Goal: Find specific page/section: Find specific page/section

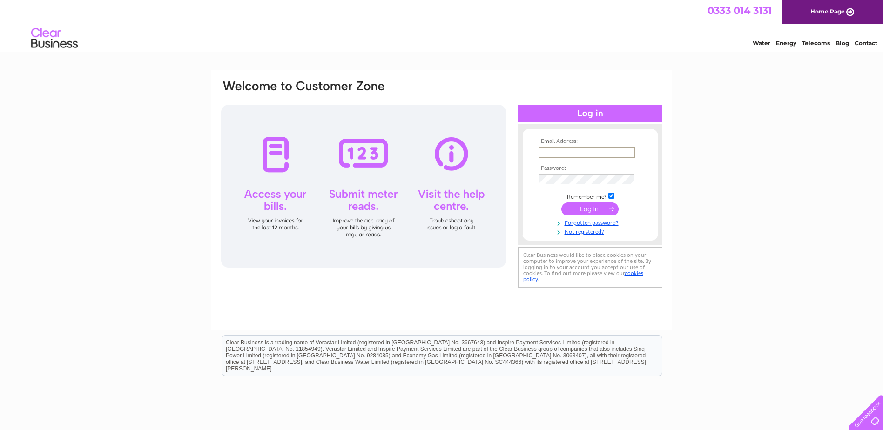
click at [576, 152] on input "text" at bounding box center [587, 152] width 97 height 11
click at [562, 203] on input "submit" at bounding box center [590, 209] width 57 height 13
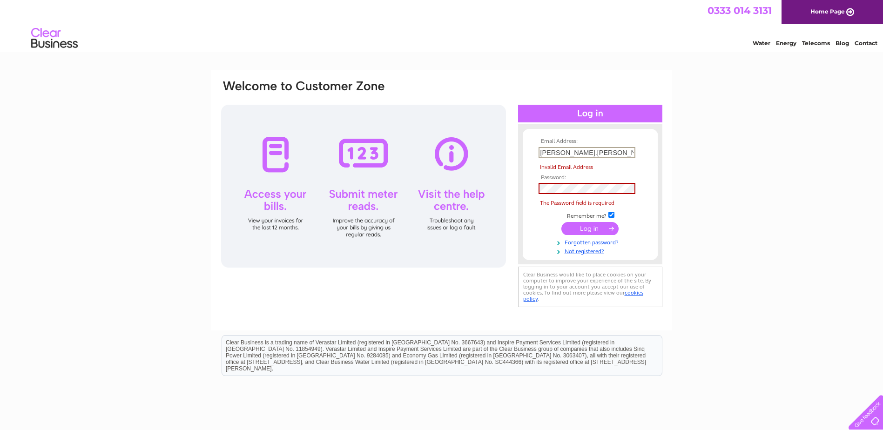
type input "katrina.baker@harpc.org.uk"
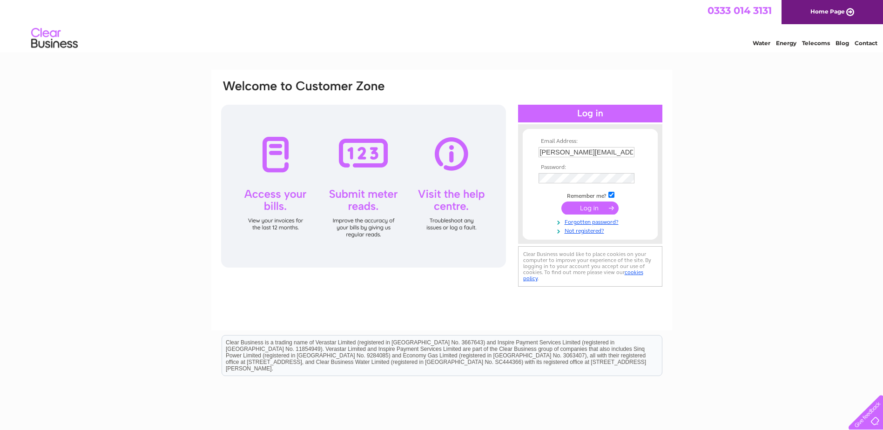
click at [602, 208] on input "submit" at bounding box center [590, 208] width 57 height 13
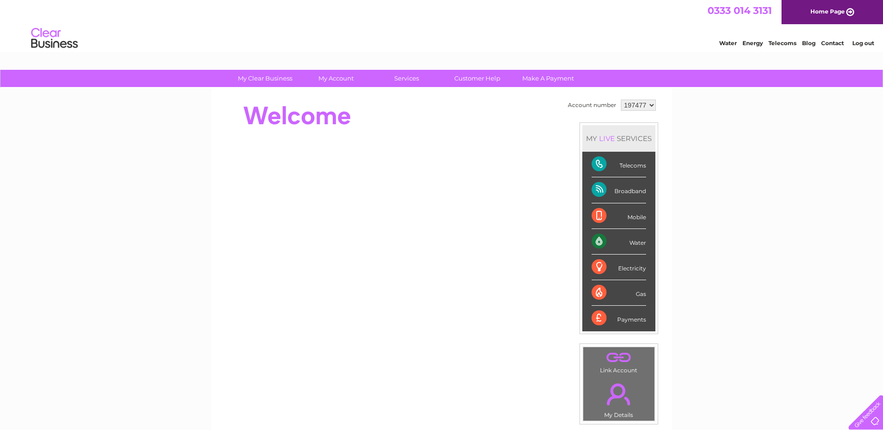
drag, startPoint x: 622, startPoint y: 165, endPoint x: 605, endPoint y: 170, distance: 17.7
click at [621, 165] on div "Telecoms" at bounding box center [619, 165] width 54 height 26
click at [599, 164] on div "Telecoms" at bounding box center [619, 165] width 54 height 26
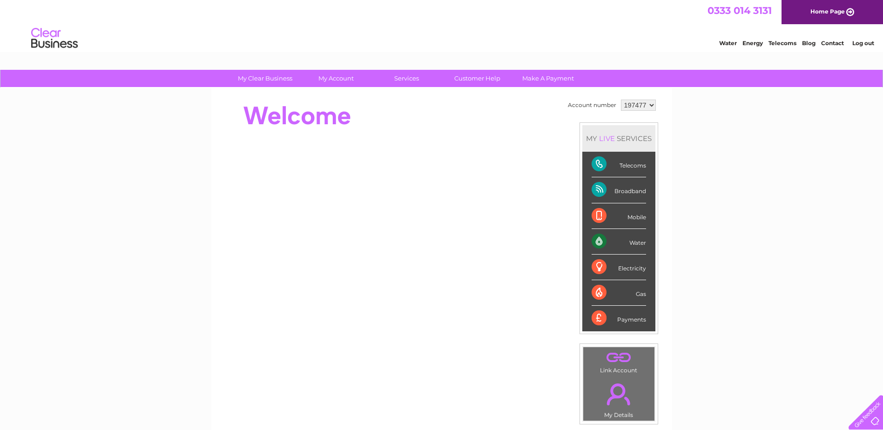
drag, startPoint x: 599, startPoint y: 164, endPoint x: 621, endPoint y: 164, distance: 21.9
click at [621, 164] on div "Telecoms" at bounding box center [619, 165] width 54 height 26
click at [597, 162] on div "Telecoms" at bounding box center [619, 165] width 54 height 26
drag, startPoint x: 597, startPoint y: 162, endPoint x: 624, endPoint y: 163, distance: 26.6
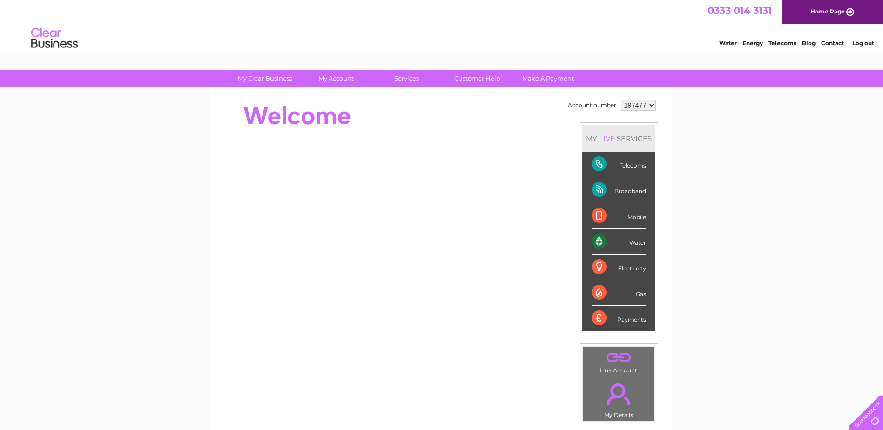
click at [624, 163] on div "Telecoms" at bounding box center [619, 165] width 54 height 26
click at [633, 166] on div "Telecoms" at bounding box center [619, 165] width 54 height 26
click at [632, 166] on div "Telecoms" at bounding box center [619, 165] width 54 height 26
drag, startPoint x: 632, startPoint y: 166, endPoint x: 780, endPoint y: 43, distance: 192.4
click at [780, 43] on link "Telecoms" at bounding box center [783, 43] width 28 height 7
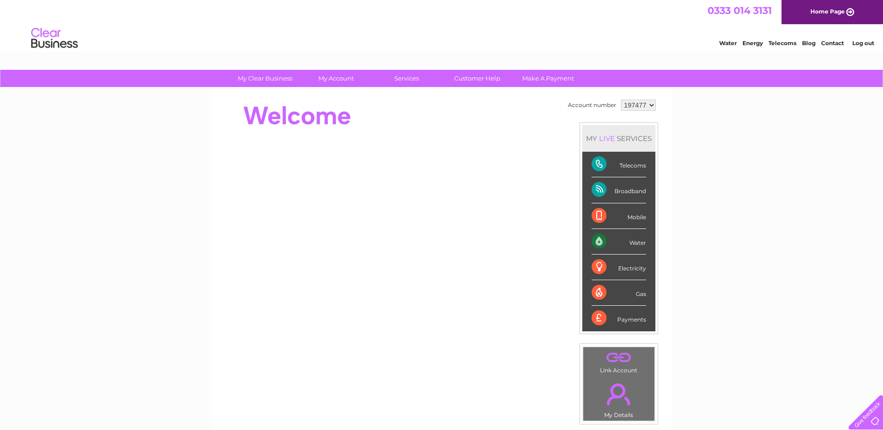
click at [601, 164] on div "Telecoms" at bounding box center [619, 165] width 54 height 26
click at [601, 163] on div "Telecoms" at bounding box center [619, 165] width 54 height 26
drag, startPoint x: 601, startPoint y: 163, endPoint x: 626, endPoint y: 163, distance: 25.1
click at [626, 163] on div "Telecoms" at bounding box center [619, 165] width 54 height 26
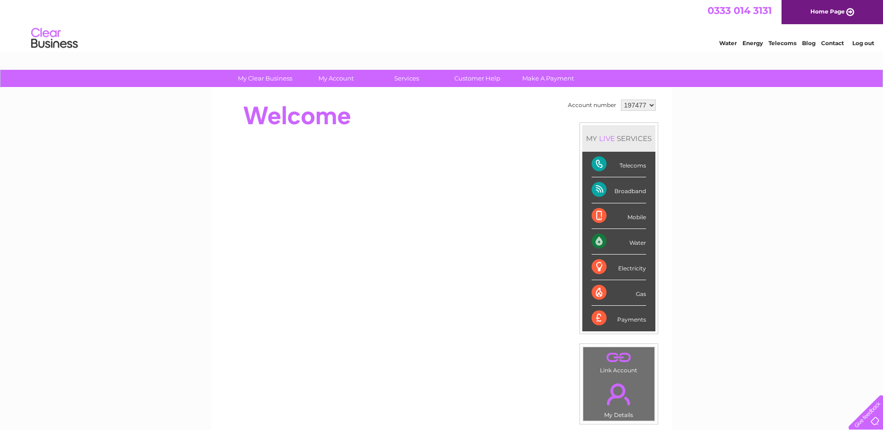
click at [779, 43] on link "Telecoms" at bounding box center [783, 43] width 28 height 7
